Goal: Find specific page/section: Find specific page/section

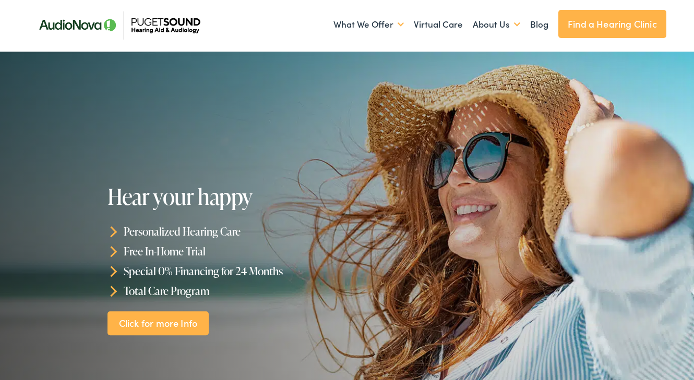
scroll to position [45, 0]
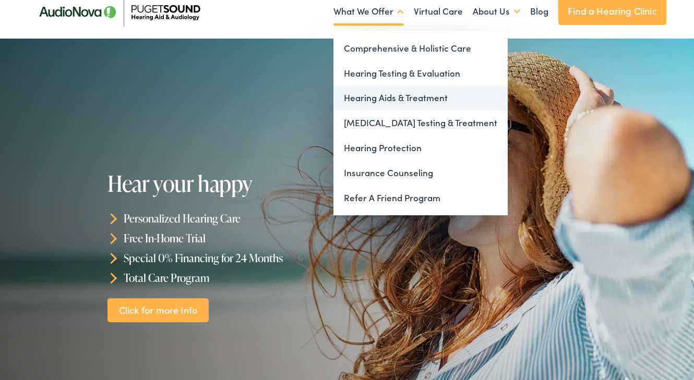
click at [375, 90] on link "Hearing Aids & Treatment" at bounding box center [420, 98] width 174 height 25
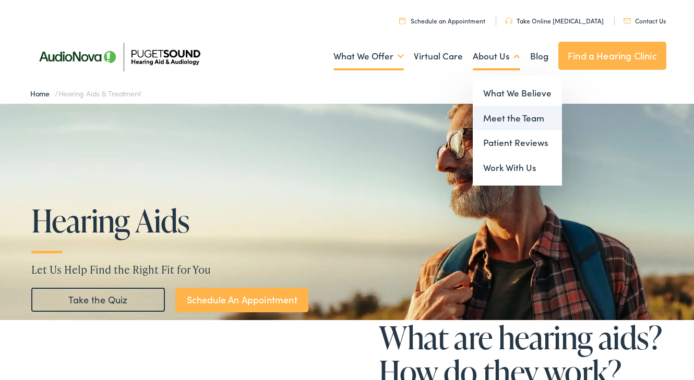
click at [498, 115] on link "Meet the Team" at bounding box center [516, 118] width 89 height 25
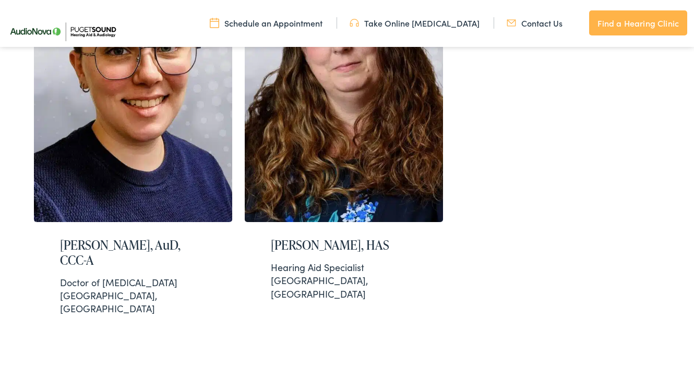
scroll to position [1937, 0]
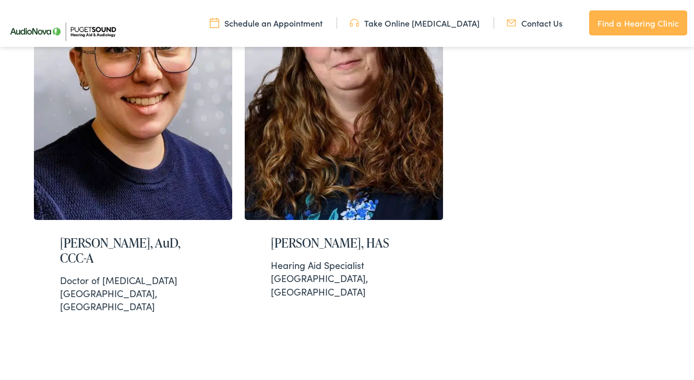
click at [543, 19] on link "Contact Us" at bounding box center [534, 22] width 56 height 11
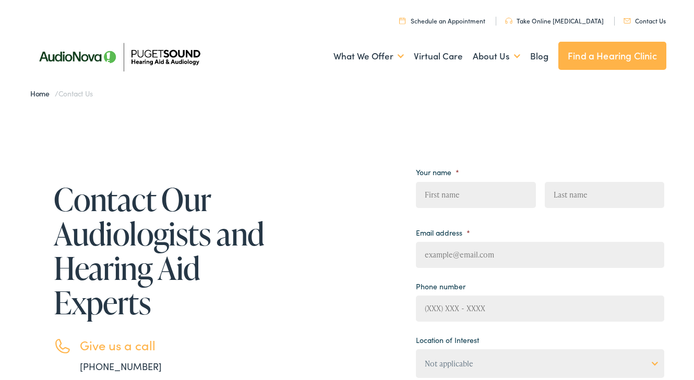
click at [455, 195] on input "First" at bounding box center [475, 195] width 119 height 26
type input "Aymee"
type input "Steidl"
type input "aymee.steidl@gmail.com"
type input "(619) 278-8313"
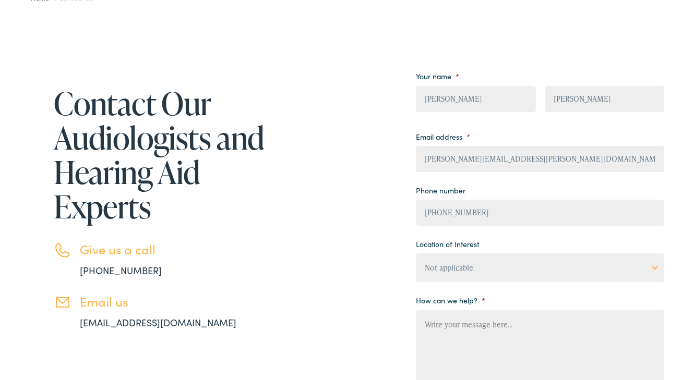
scroll to position [98, 0]
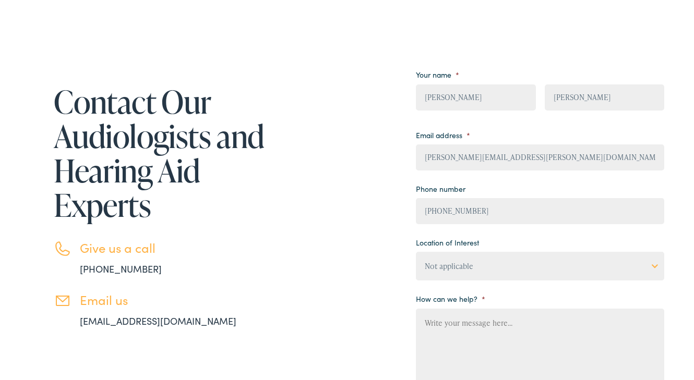
click at [481, 261] on select "Not applicable Audiology & Hearing Clinic, Paris Blount Hearing & Speech, Maryv…" at bounding box center [540, 266] width 248 height 29
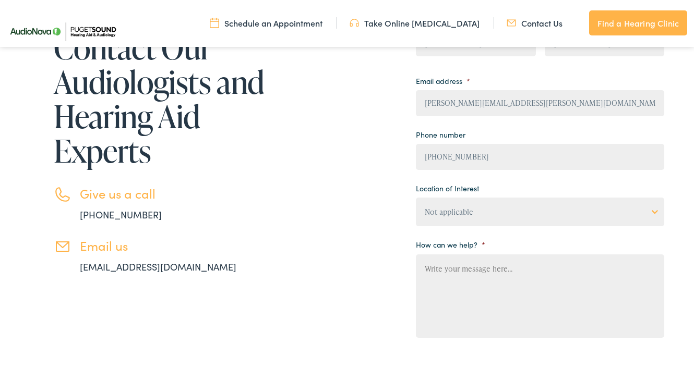
scroll to position [0, 0]
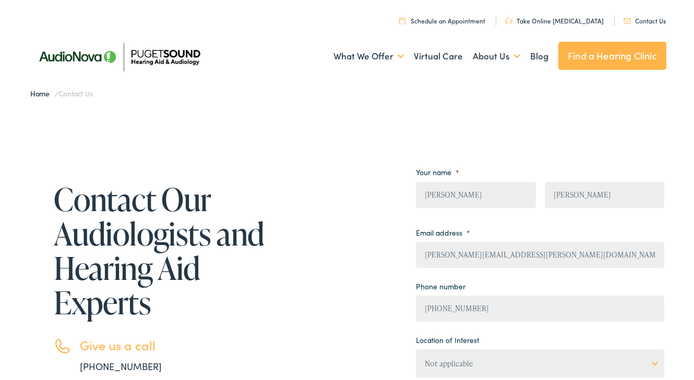
click at [645, 55] on link "Find a Hearing Clinic" at bounding box center [612, 56] width 108 height 28
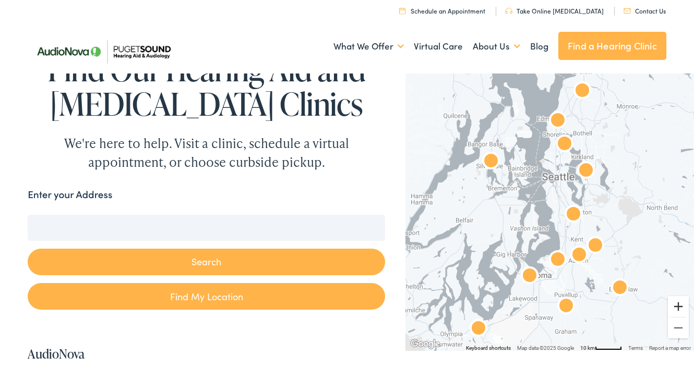
click at [680, 305] on button "Zoom in" at bounding box center [678, 306] width 21 height 21
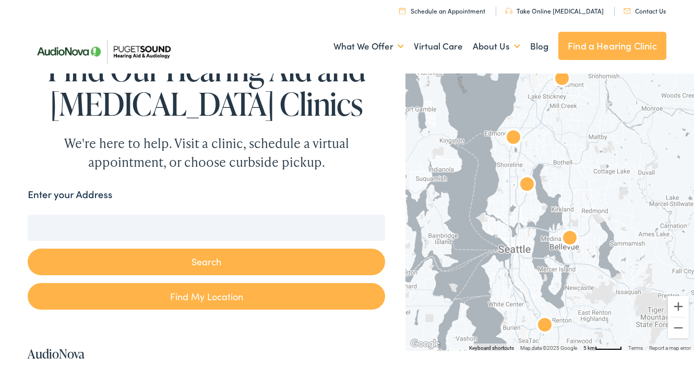
drag, startPoint x: 610, startPoint y: 161, endPoint x: 556, endPoint y: 269, distance: 120.6
click at [556, 269] on div at bounding box center [549, 210] width 288 height 281
click at [527, 185] on img "AudioNova" at bounding box center [526, 185] width 25 height 25
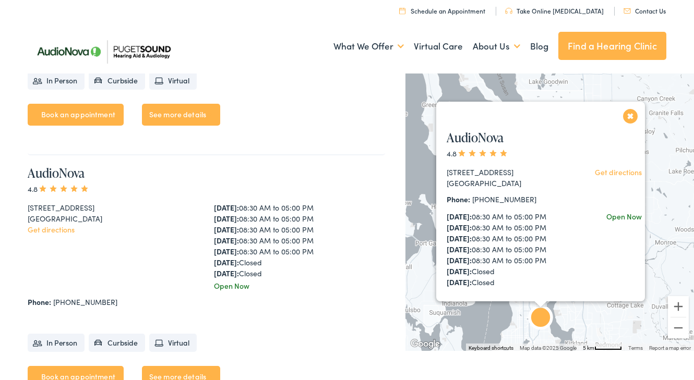
scroll to position [2599, 0]
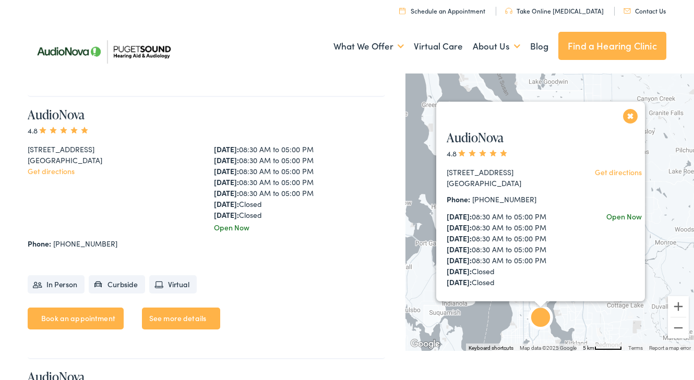
click at [208, 321] on link "See more details" at bounding box center [181, 319] width 78 height 22
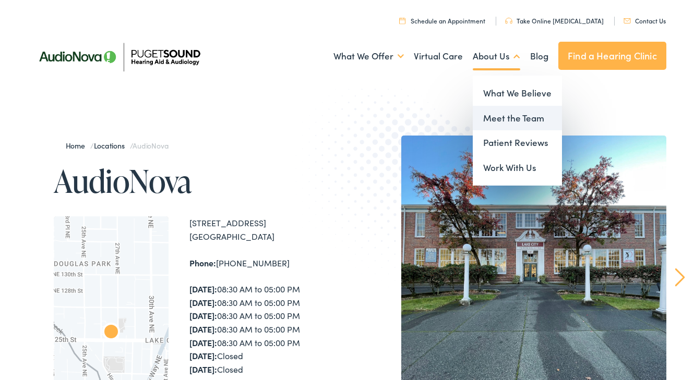
click at [499, 117] on link "Meet the Team" at bounding box center [516, 118] width 89 height 25
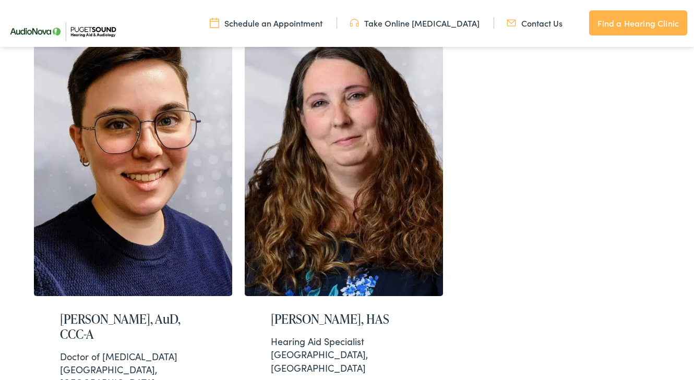
scroll to position [1862, 0]
click at [121, 189] on img at bounding box center [133, 157] width 198 height 277
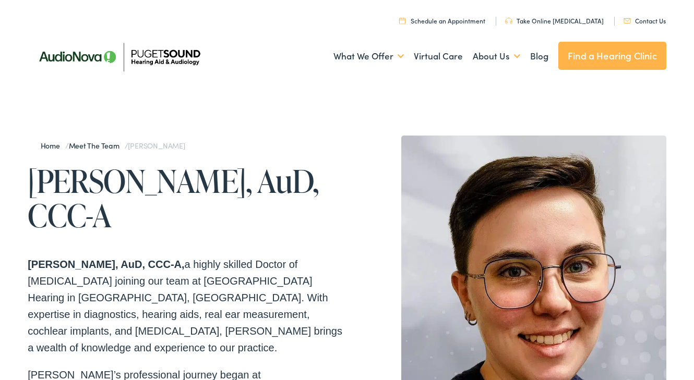
click at [571, 59] on link "Find a Hearing Clinic" at bounding box center [612, 56] width 108 height 28
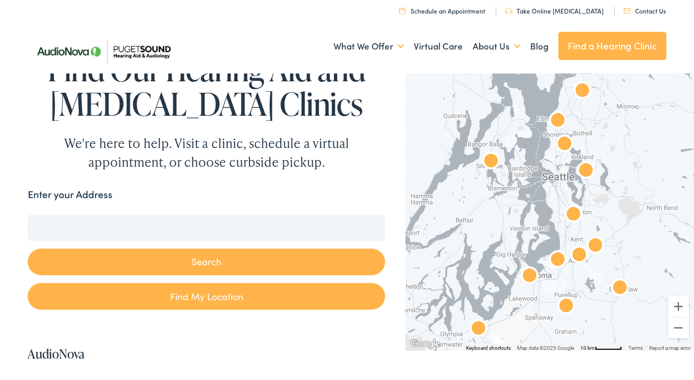
click at [583, 176] on img "AudioNova" at bounding box center [585, 171] width 25 height 25
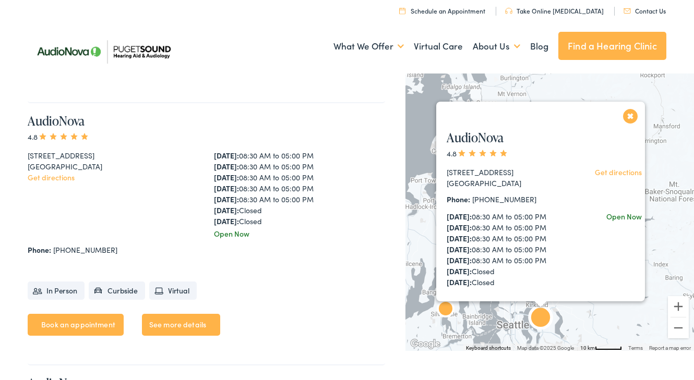
scroll to position [504, 0]
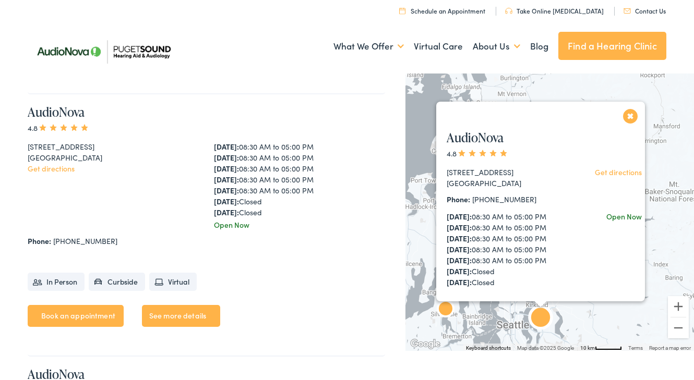
click at [183, 325] on link "See more details" at bounding box center [181, 316] width 78 height 22
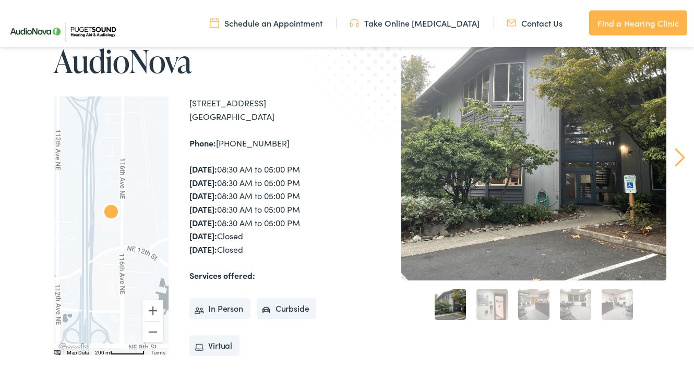
scroll to position [114, 0]
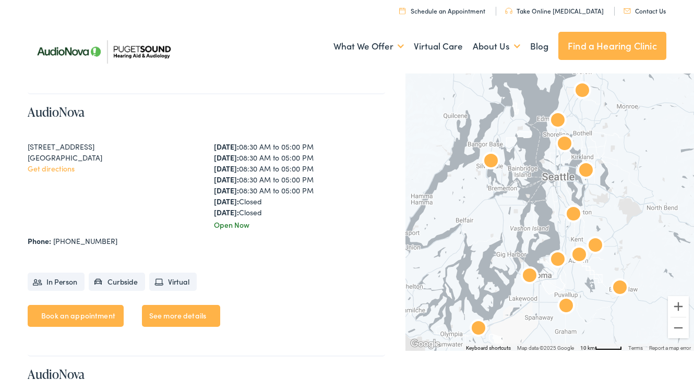
click at [565, 146] on img "AudioNova" at bounding box center [564, 144] width 25 height 25
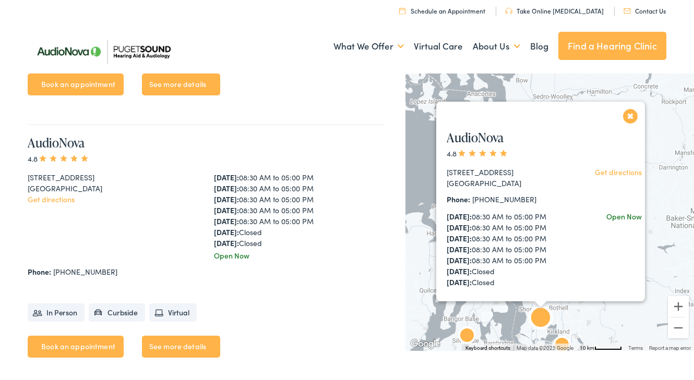
scroll to position [2599, 0]
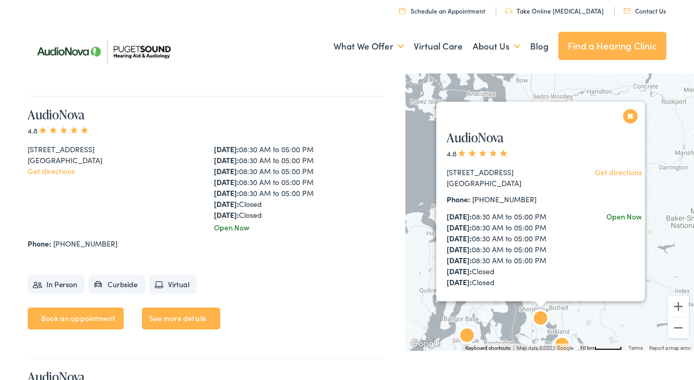
click at [628, 116] on button "Close" at bounding box center [630, 116] width 18 height 18
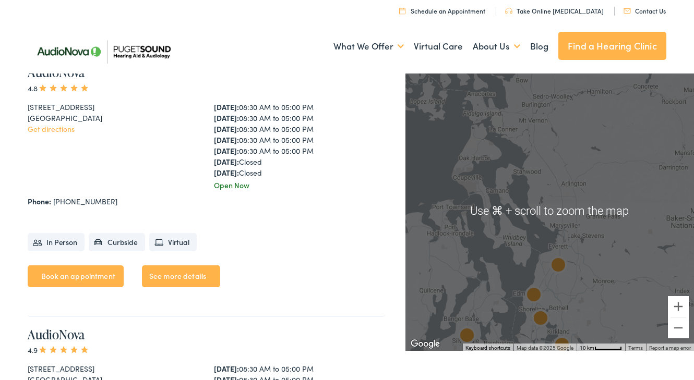
scroll to position [2639, 0]
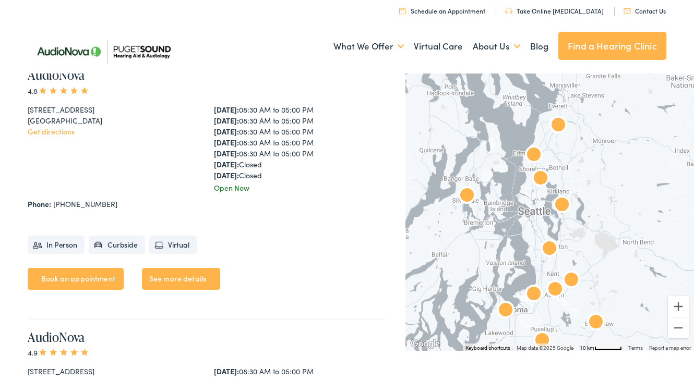
drag, startPoint x: 589, startPoint y: 294, endPoint x: 585, endPoint y: 137, distance: 157.0
click at [586, 138] on div at bounding box center [549, 210] width 288 height 281
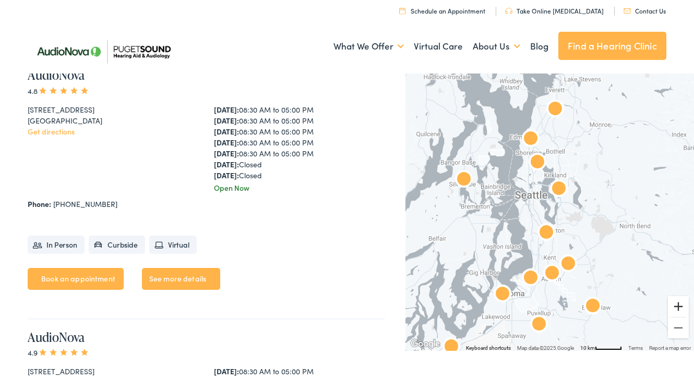
click at [675, 310] on button "Zoom in" at bounding box center [678, 306] width 21 height 21
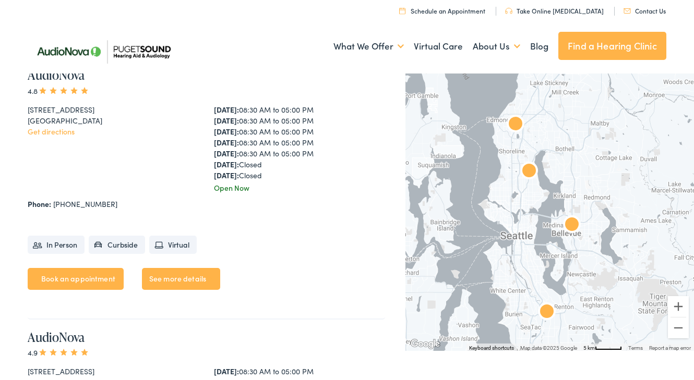
drag, startPoint x: 601, startPoint y: 149, endPoint x: 604, endPoint y: 208, distance: 58.5
click at [604, 208] on div at bounding box center [549, 210] width 288 height 281
click at [517, 125] on img "AudioNova" at bounding box center [515, 125] width 25 height 25
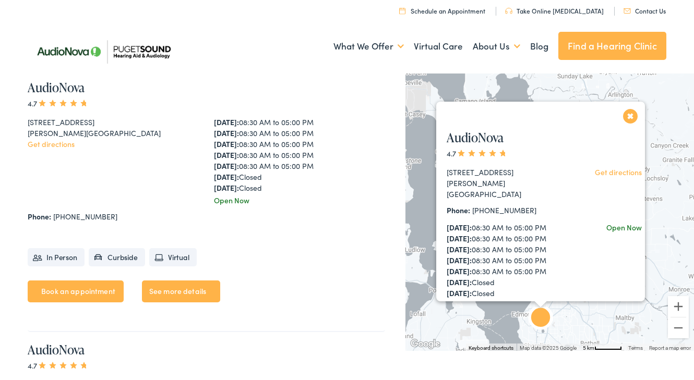
scroll to position [766, 0]
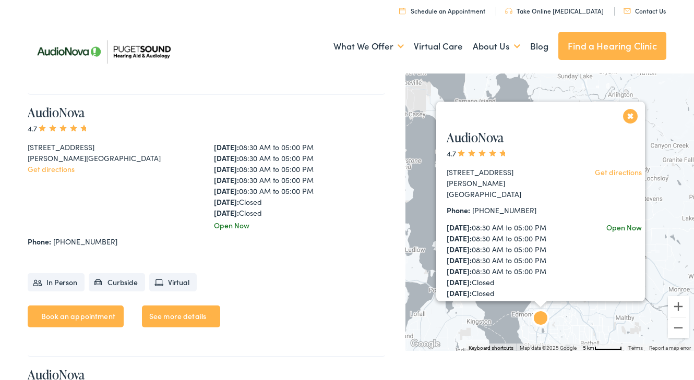
click at [632, 113] on button "Close" at bounding box center [630, 116] width 18 height 18
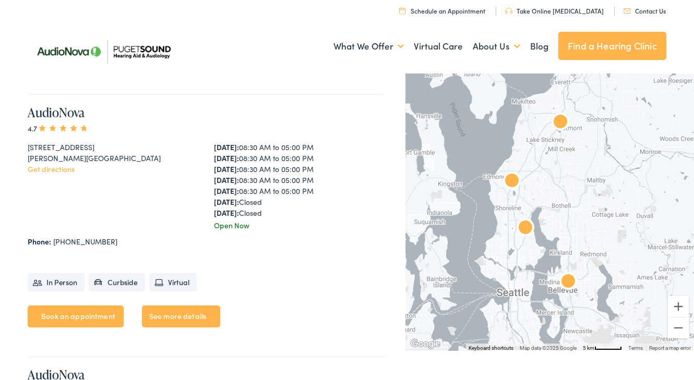
drag, startPoint x: 601, startPoint y: 294, endPoint x: 572, endPoint y: 155, distance: 141.9
click at [572, 155] on div at bounding box center [549, 210] width 288 height 281
click at [529, 231] on img "AudioNova" at bounding box center [524, 228] width 25 height 25
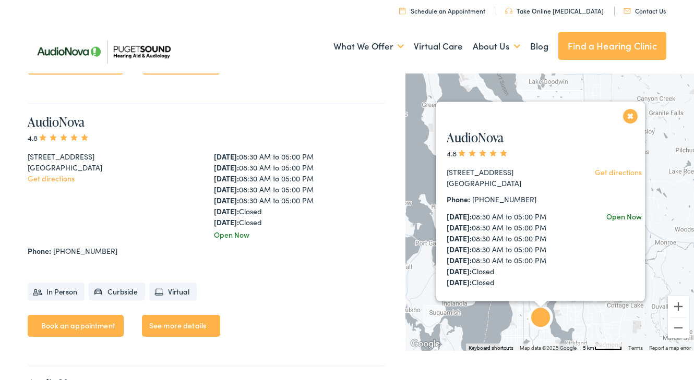
scroll to position [2599, 0]
